Goal: Find contact information: Find contact information

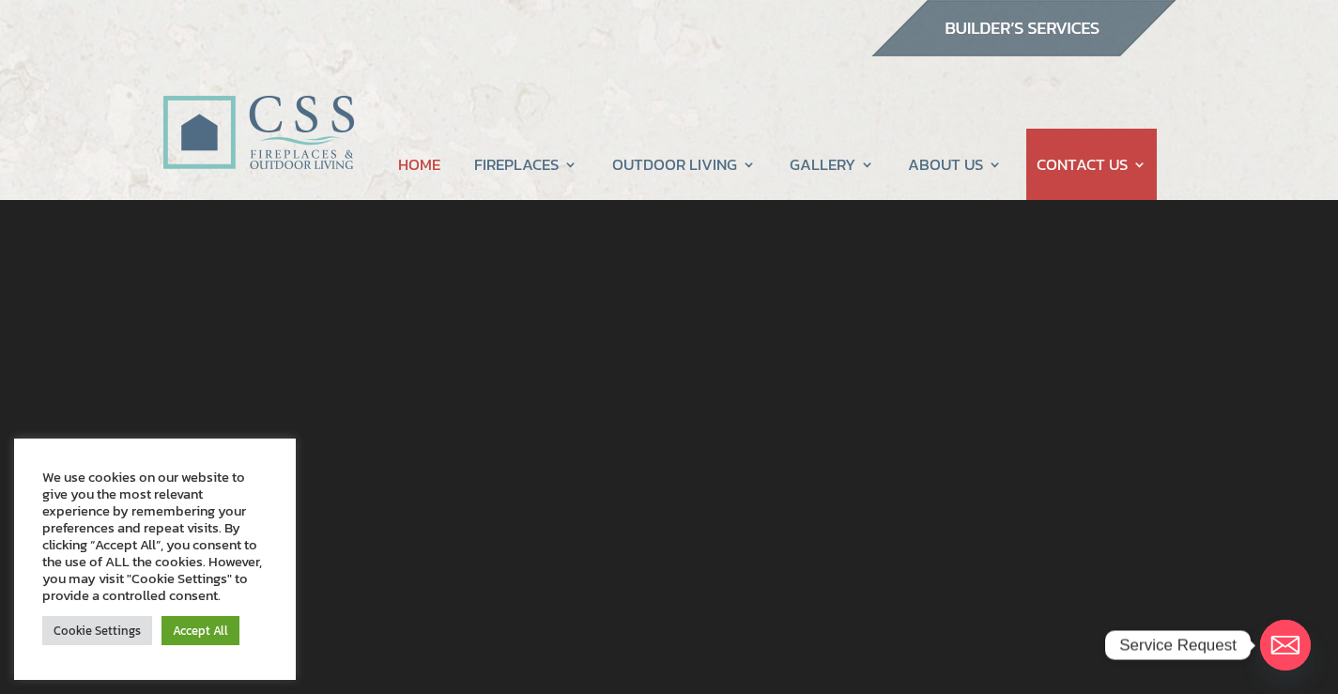
click at [1037, 129] on link "CONTACT US" at bounding box center [1092, 164] width 110 height 71
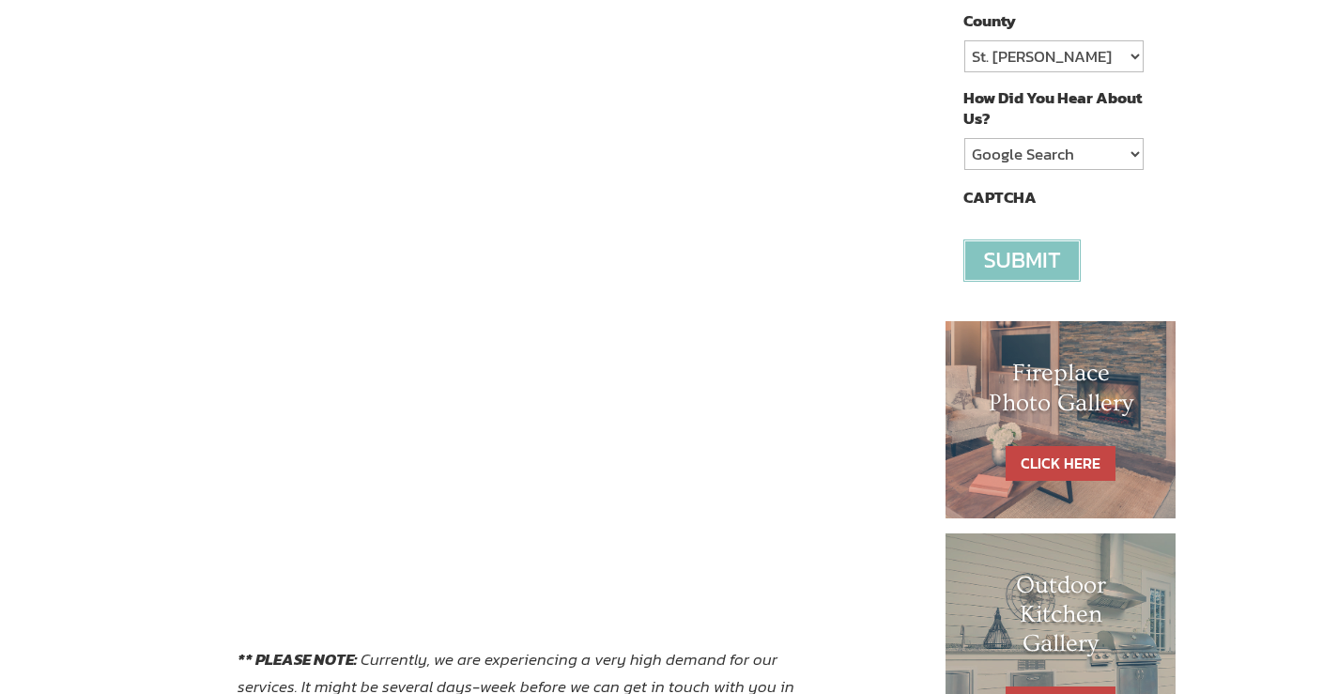
scroll to position [564, 0]
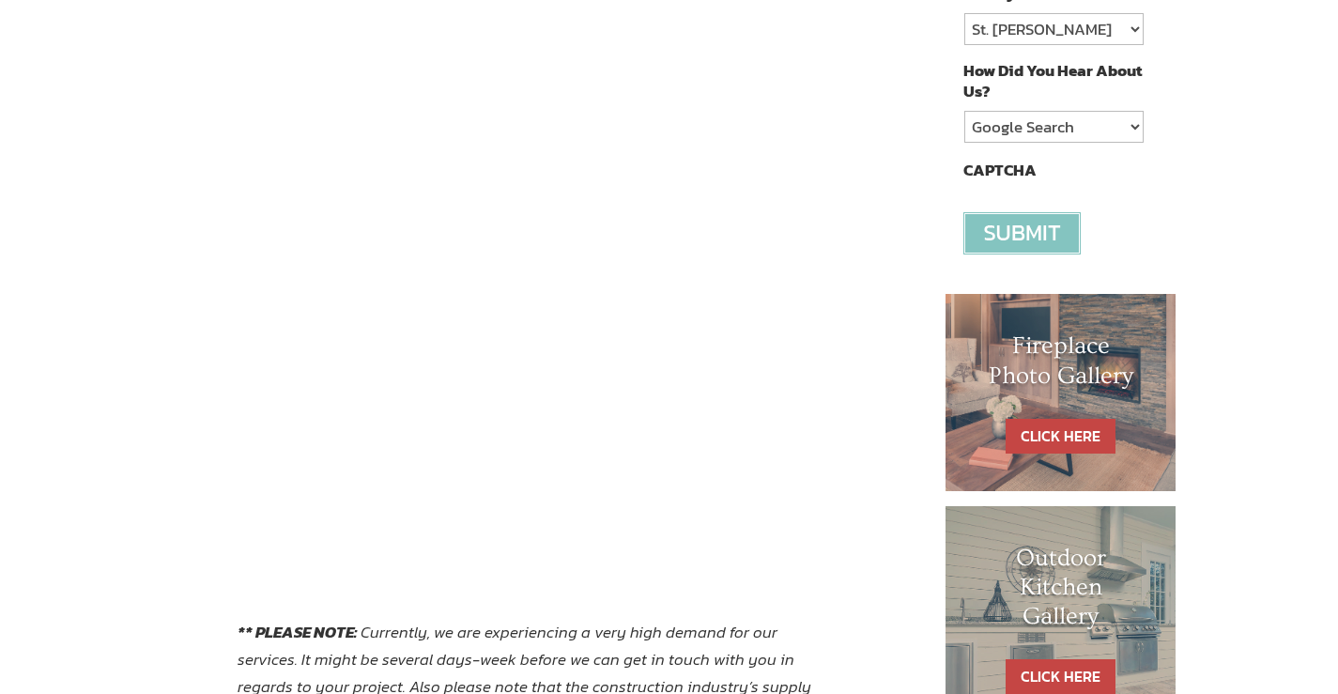
drag, startPoint x: 160, startPoint y: 233, endPoint x: 222, endPoint y: 211, distance: 65.6
click at [160, 231] on div "Contact CSS Fireplaces & Outdoor Living (New company created by the owners of C…" at bounding box center [669, 302] width 1338 height 1425
click at [99, 419] on div "Contact CSS Fireplaces & Outdoor Living (New company created by the owners of C…" at bounding box center [669, 302] width 1338 height 1425
